Goal: Task Accomplishment & Management: Use online tool/utility

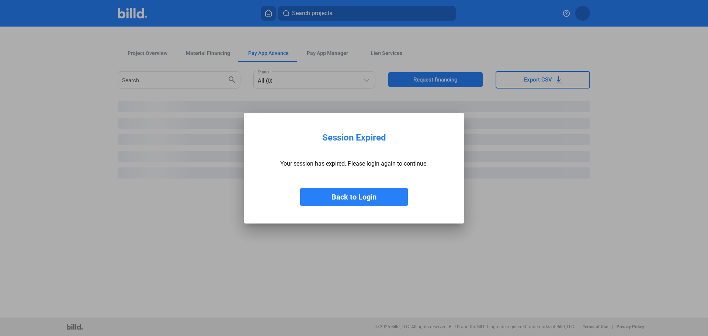
click at [363, 192] on button "Back to Login" at bounding box center [354, 197] width 108 height 18
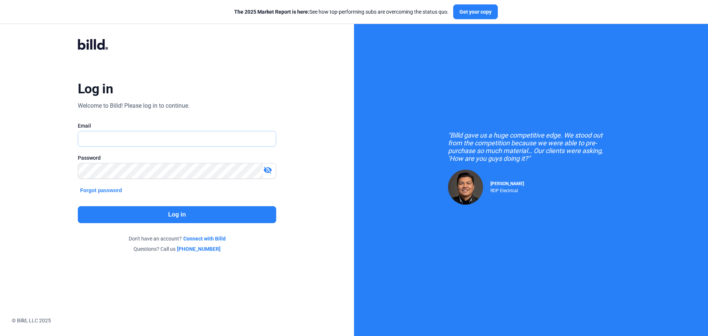
type input "[EMAIL_ADDRESS][DOMAIN_NAME]"
click at [177, 215] on button "Log in" at bounding box center [177, 214] width 199 height 17
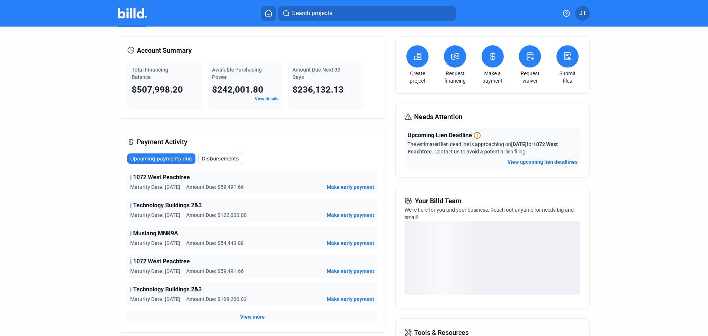
scroll to position [37, 0]
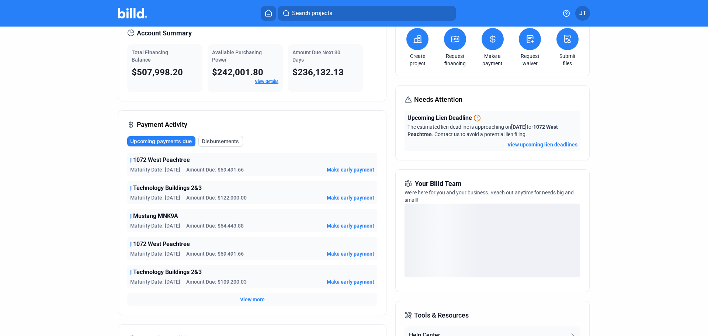
click at [349, 196] on span "Make early payment" at bounding box center [351, 197] width 48 height 7
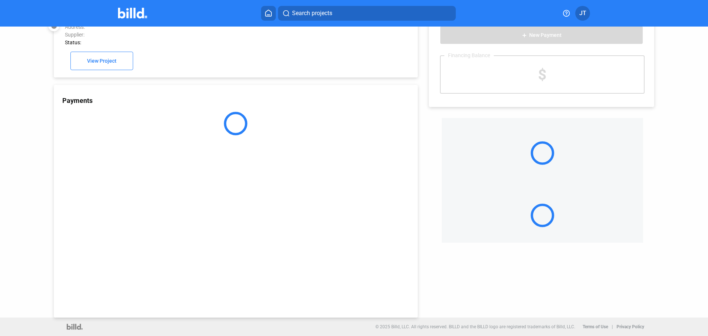
scroll to position [20, 0]
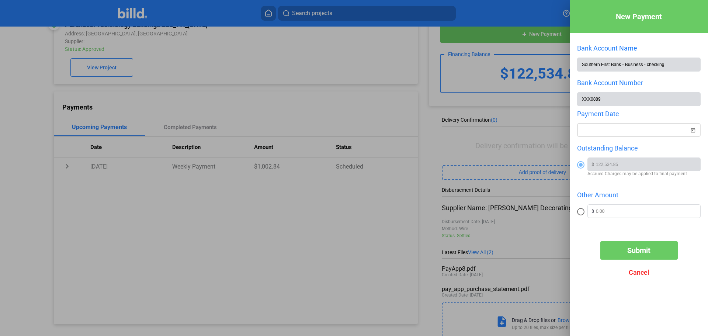
click at [695, 134] on span "Open calendar" at bounding box center [693, 126] width 18 height 18
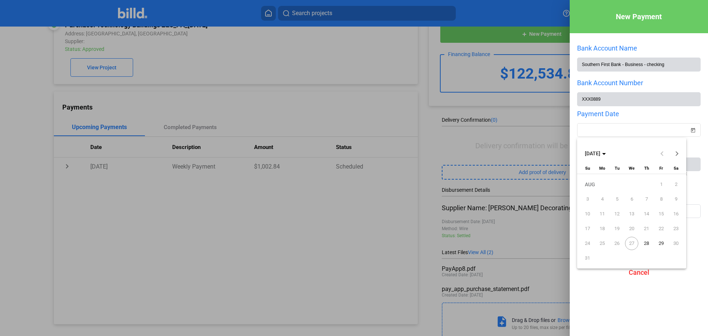
click at [649, 242] on span "28" at bounding box center [646, 243] width 13 height 13
type input "[DATE]"
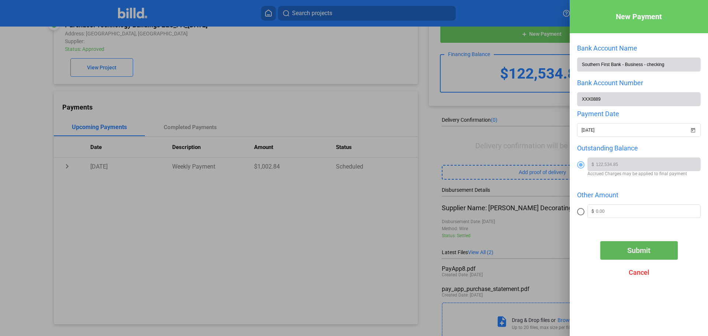
click at [642, 254] on span "Submit" at bounding box center [639, 250] width 23 height 9
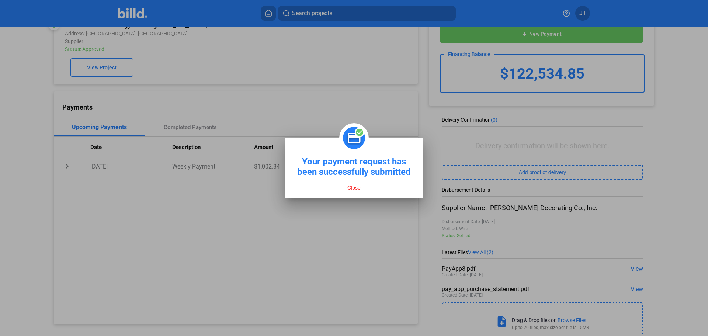
click at [352, 187] on button "Close" at bounding box center [354, 187] width 18 height 7
